Goal: Find contact information

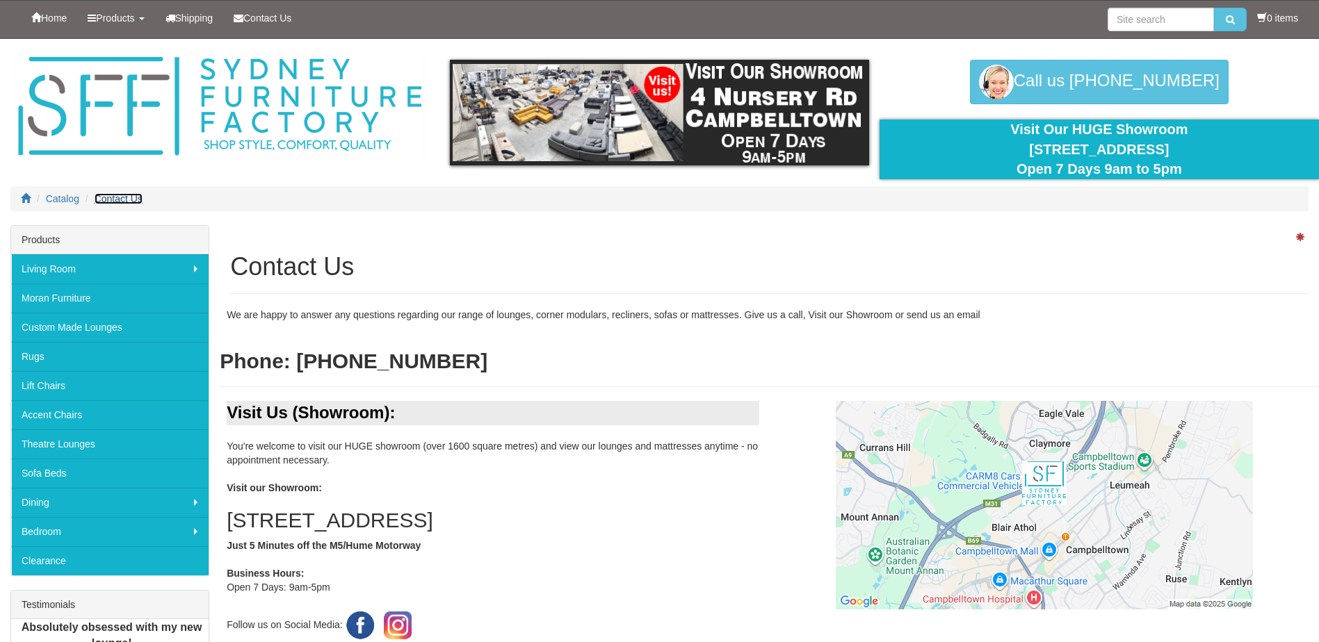
click at [129, 201] on span "Contact Us" at bounding box center [119, 198] width 48 height 11
click at [143, 19] on link "Products" at bounding box center [115, 18] width 77 height 35
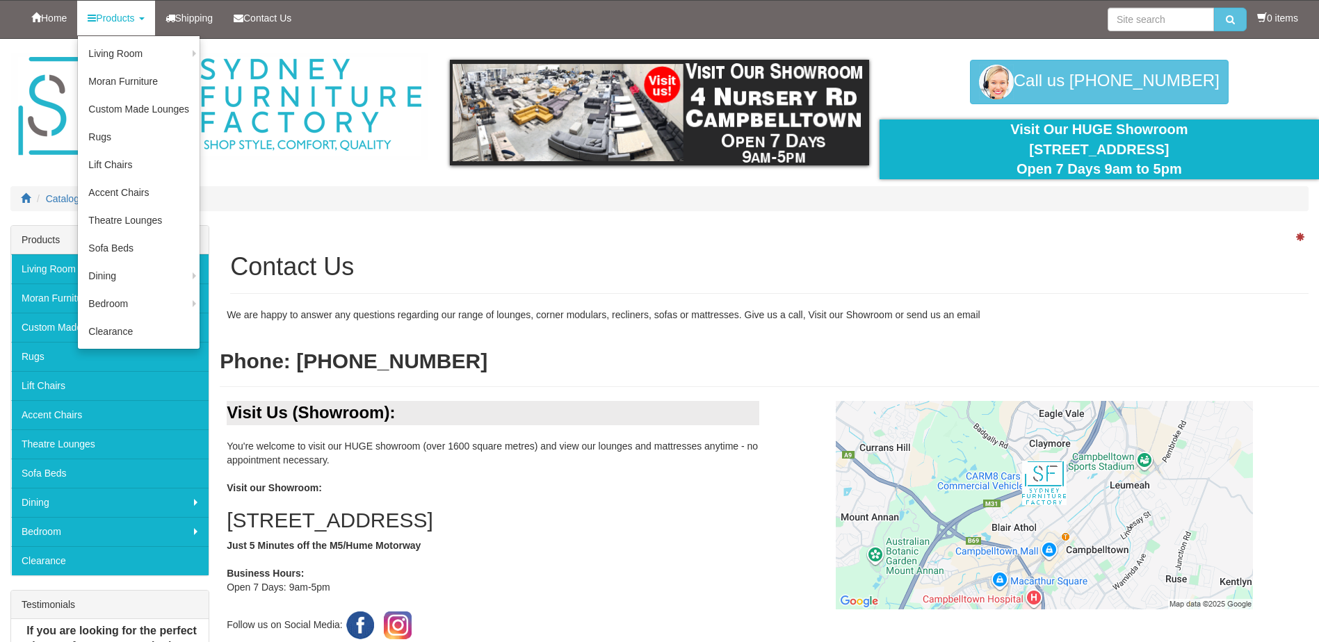
click at [143, 19] on link "Products" at bounding box center [115, 18] width 77 height 35
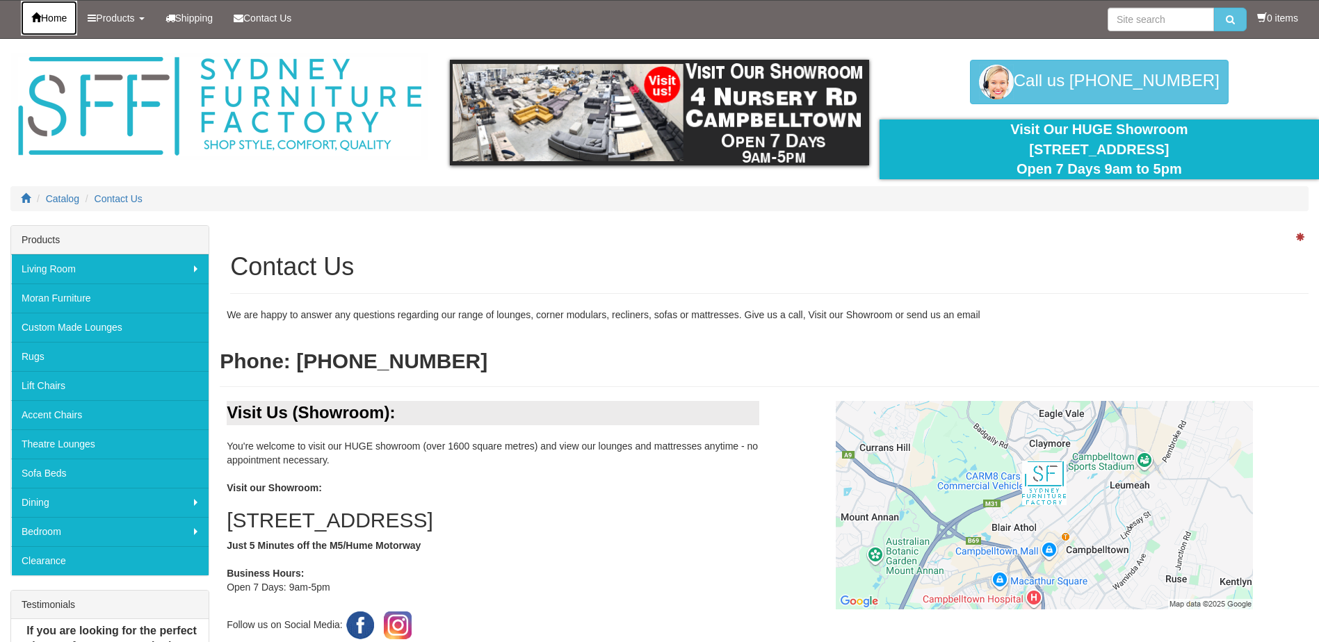
click at [63, 17] on span "Home" at bounding box center [54, 18] width 26 height 11
